Goal: Navigation & Orientation: Find specific page/section

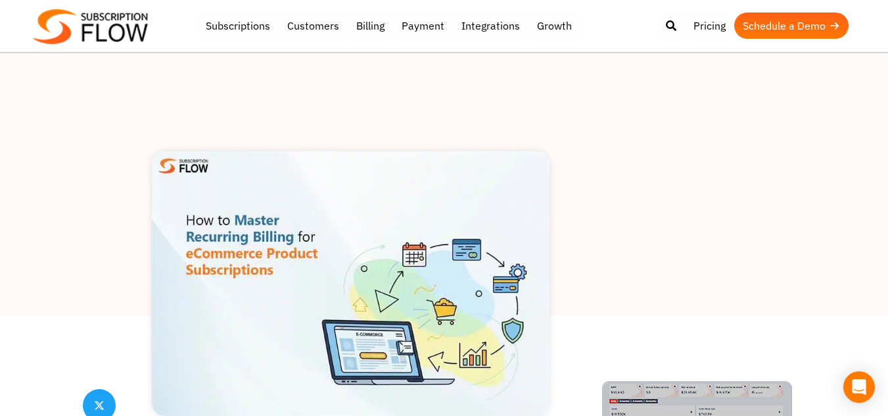
scroll to position [131, 0]
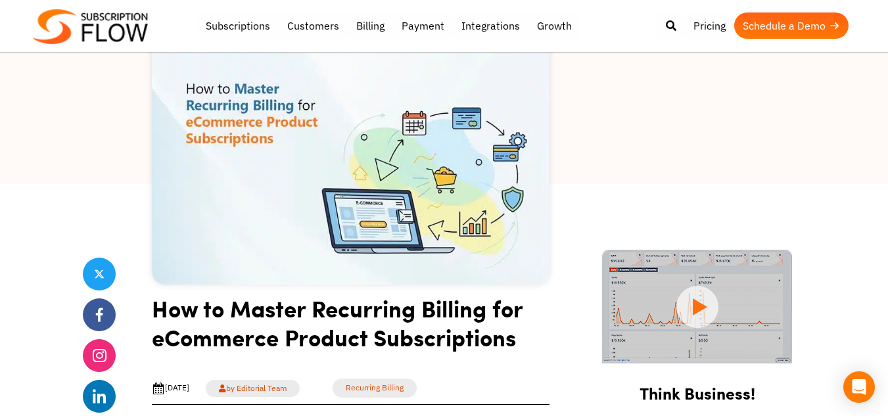
click at [91, 36] on img at bounding box center [90, 26] width 115 height 35
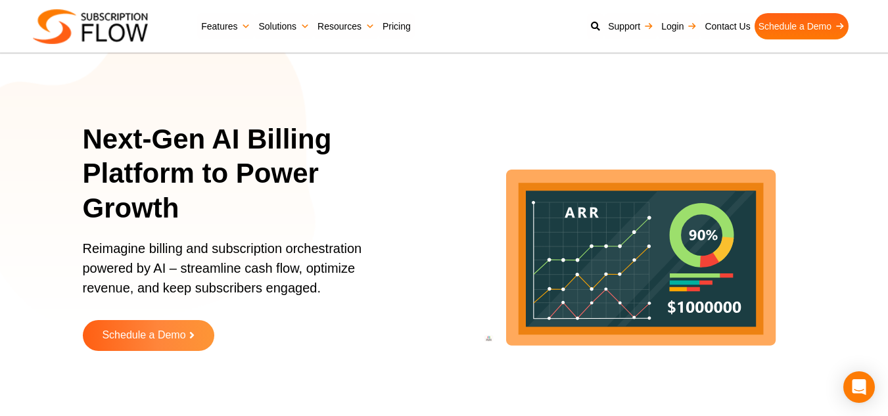
click at [64, 22] on img at bounding box center [90, 26] width 115 height 35
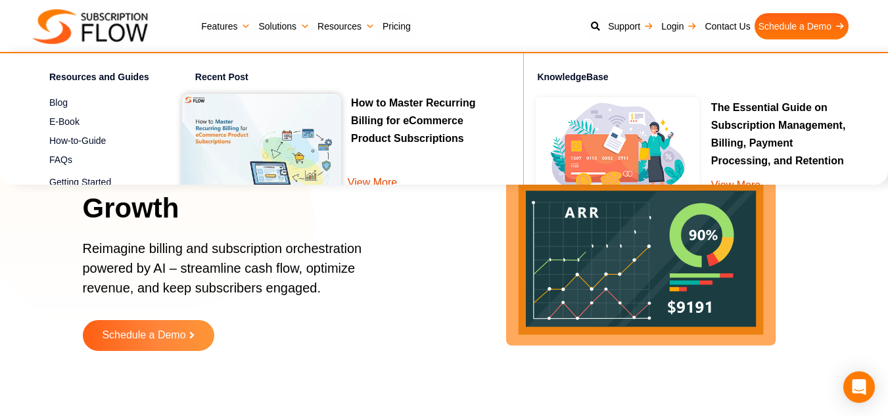
click at [131, 25] on img at bounding box center [90, 26] width 115 height 35
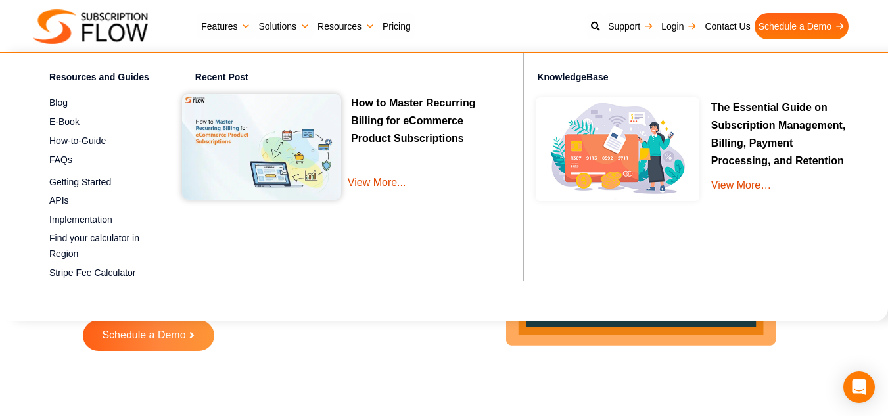
click at [336, 22] on link "Resources" at bounding box center [345, 26] width 65 height 26
